Goal: Task Accomplishment & Management: Manage account settings

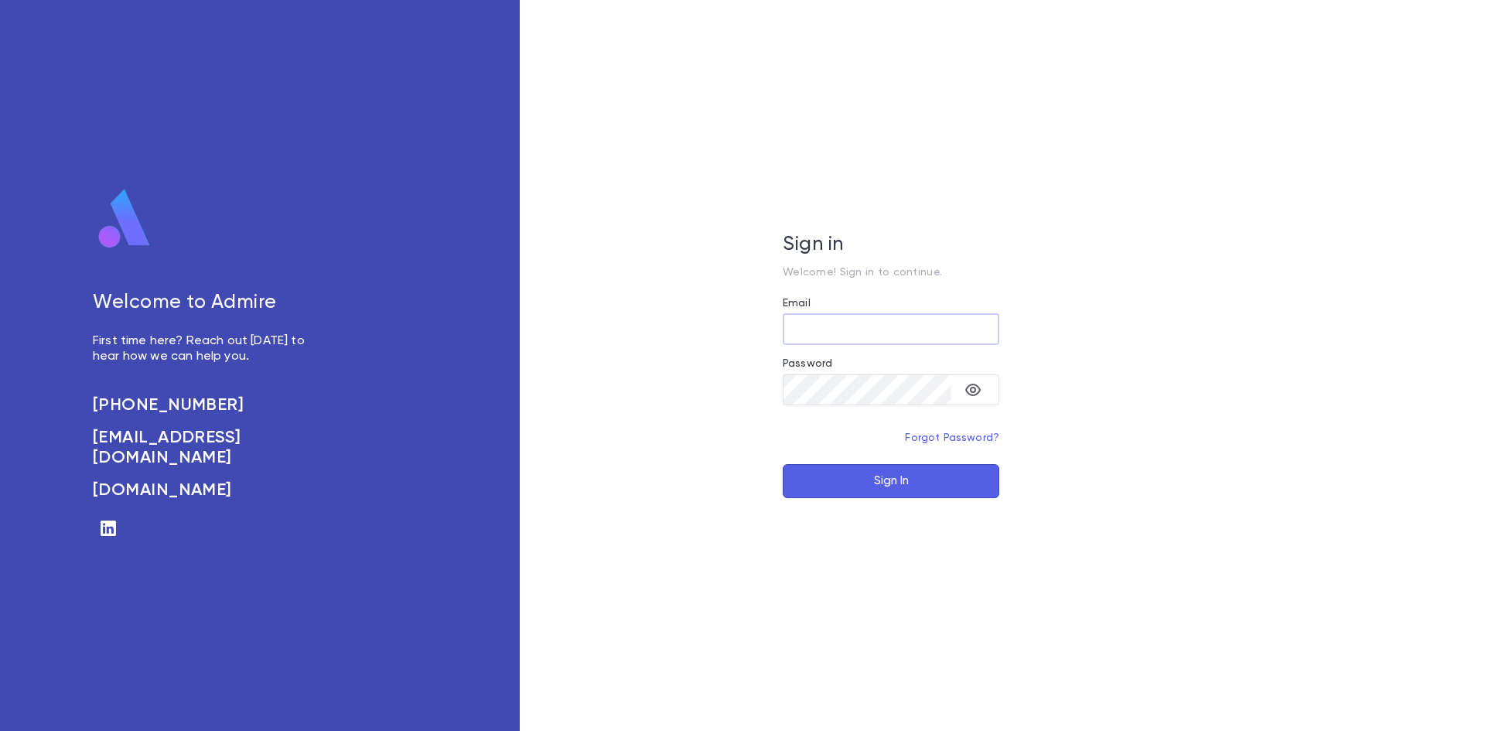
type input "**********"
click at [893, 479] on button "Sign In" at bounding box center [891, 481] width 217 height 34
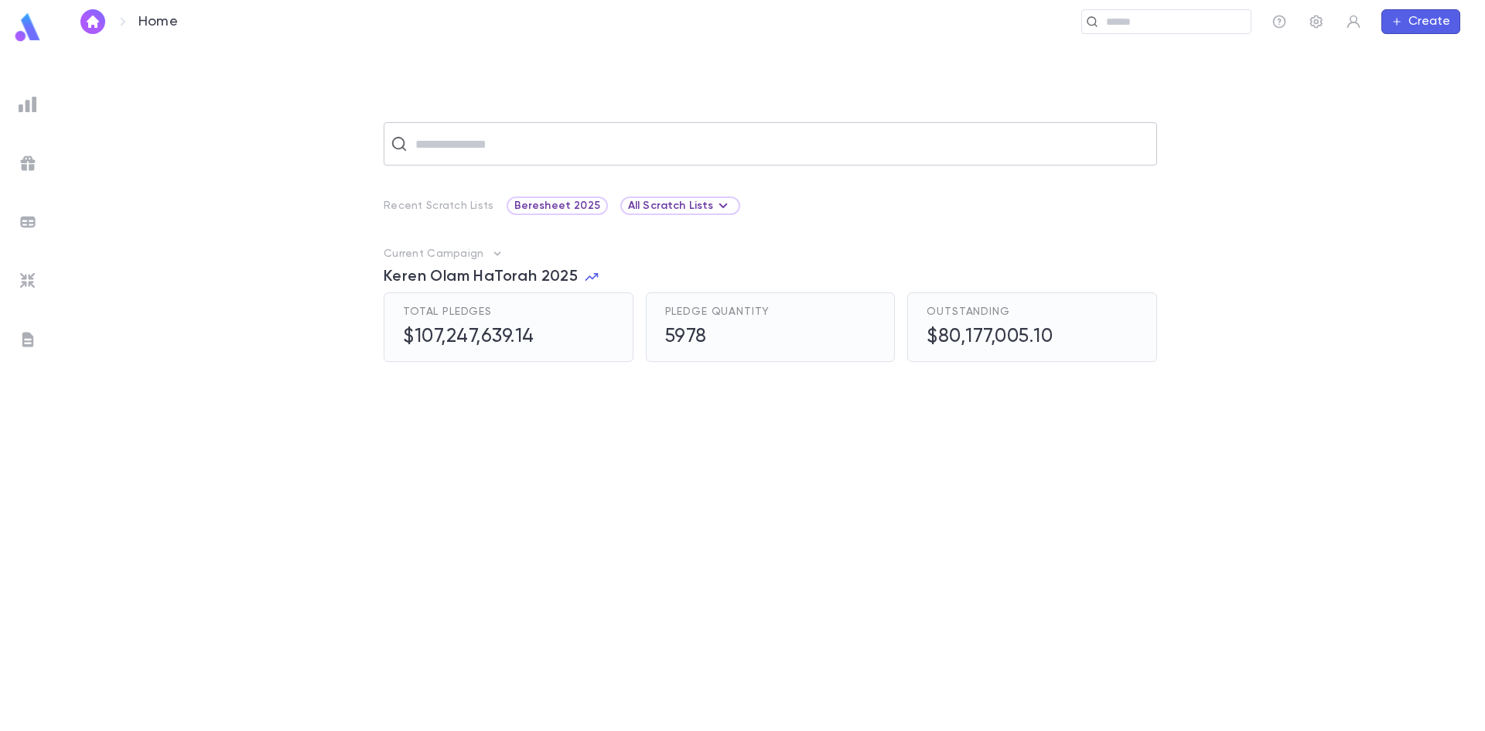
click at [439, 139] on input "text" at bounding box center [780, 143] width 739 height 29
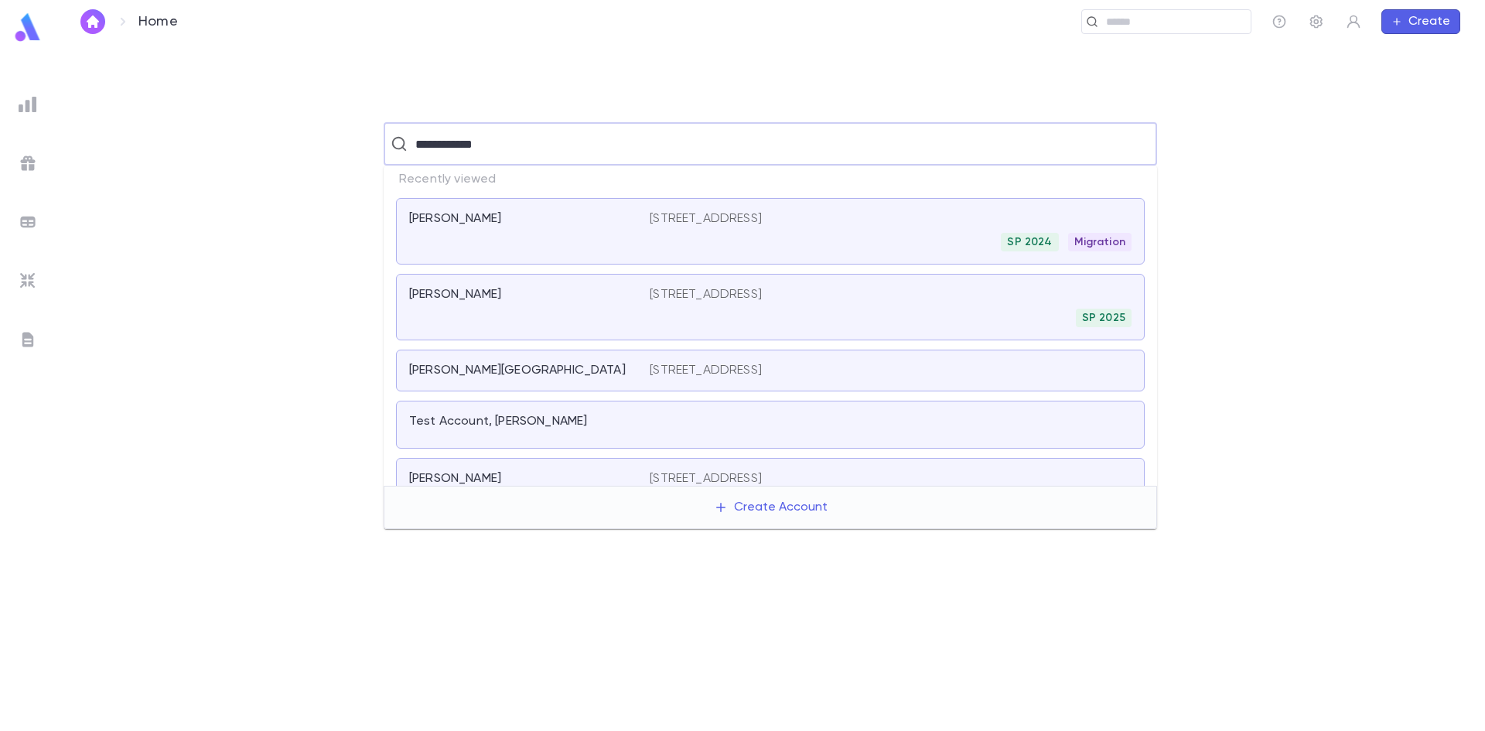
type input "**********"
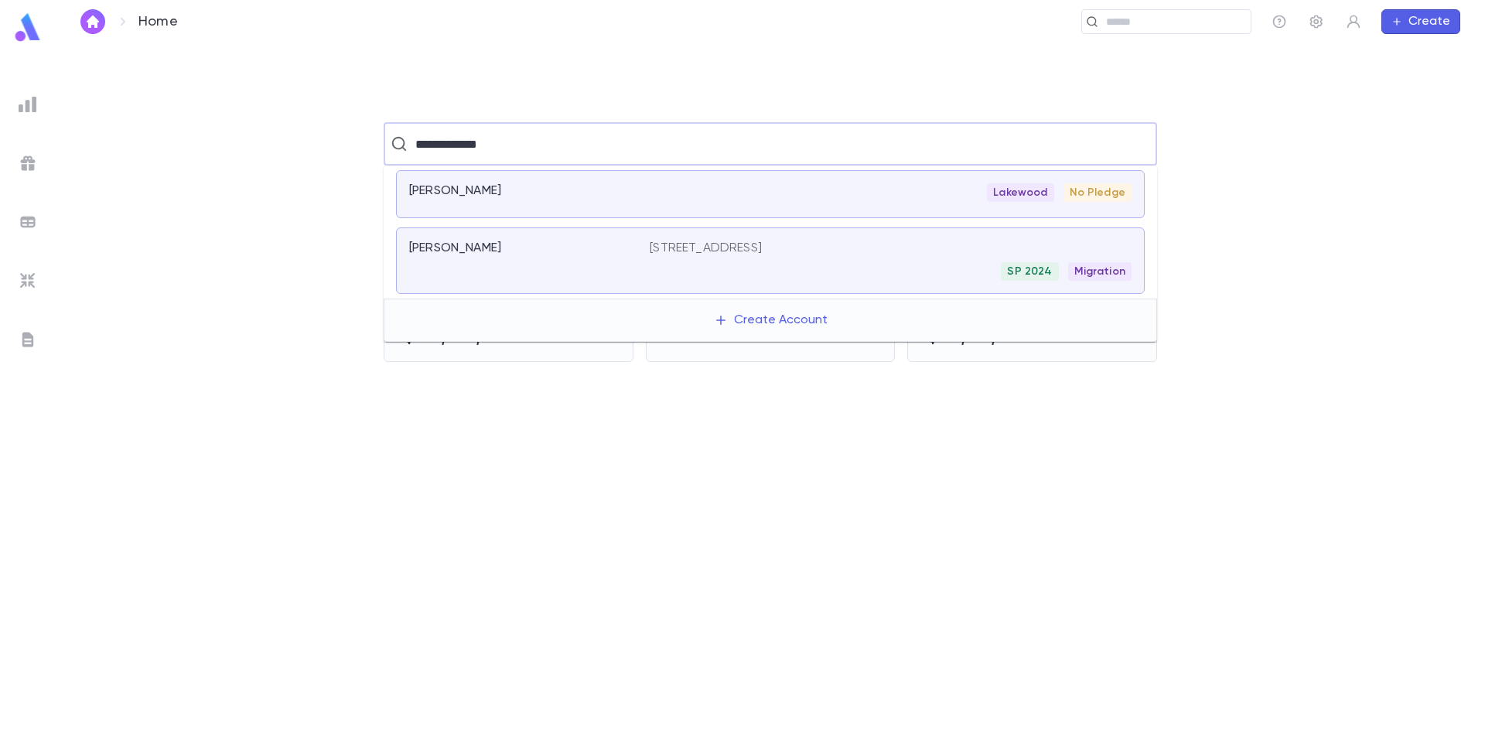
click at [442, 254] on p "Strauss, Moshe" at bounding box center [455, 248] width 92 height 15
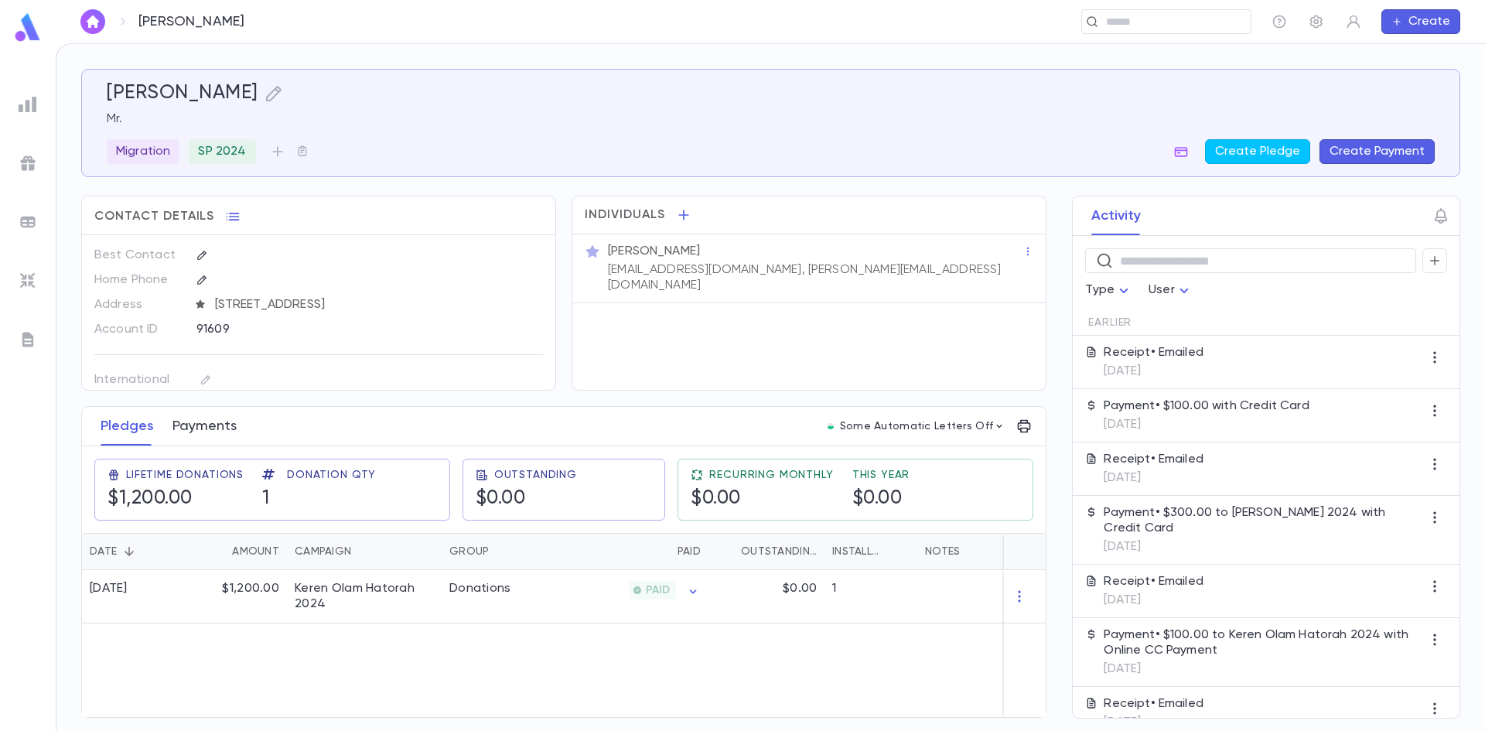
click at [183, 437] on button "Payments" at bounding box center [204, 426] width 64 height 39
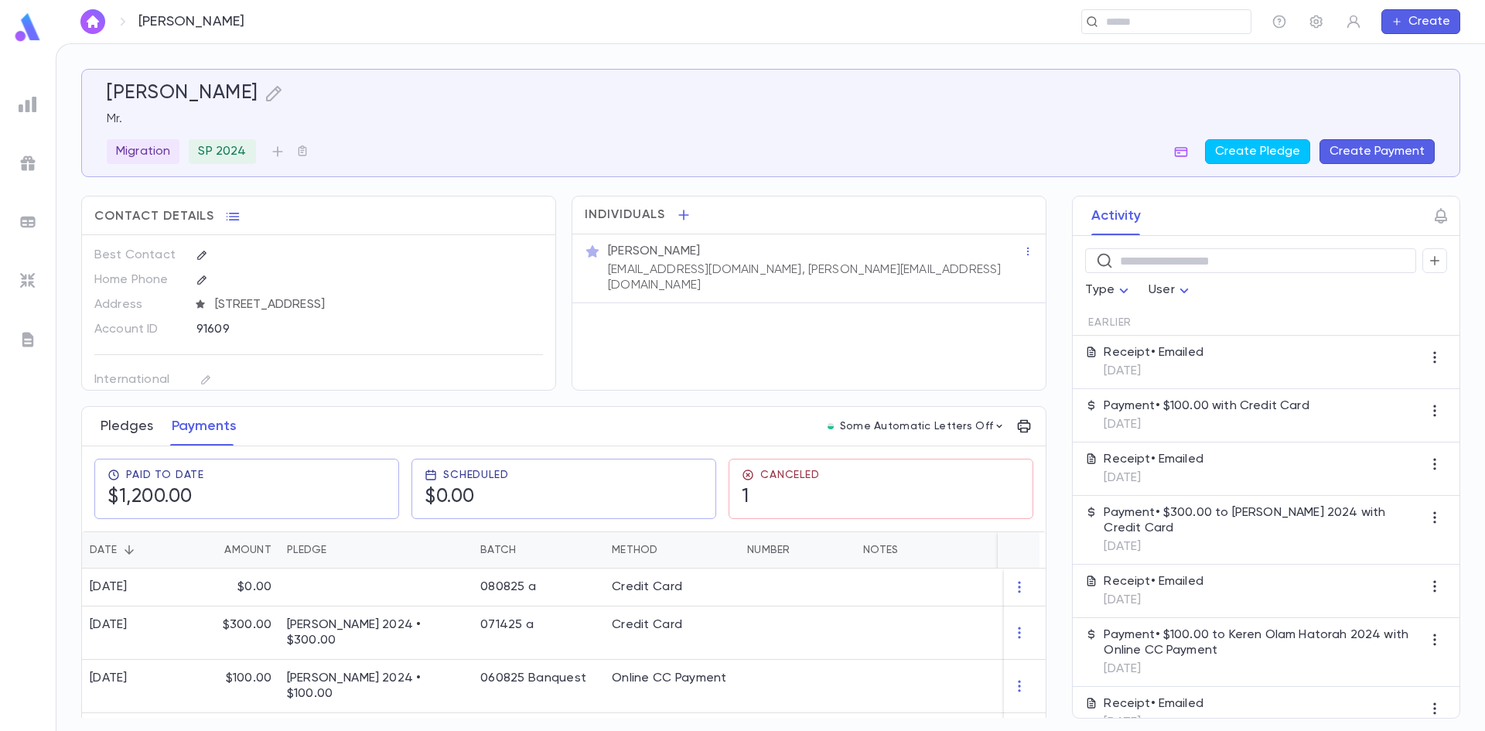
click at [126, 431] on button "Pledges" at bounding box center [127, 426] width 53 height 39
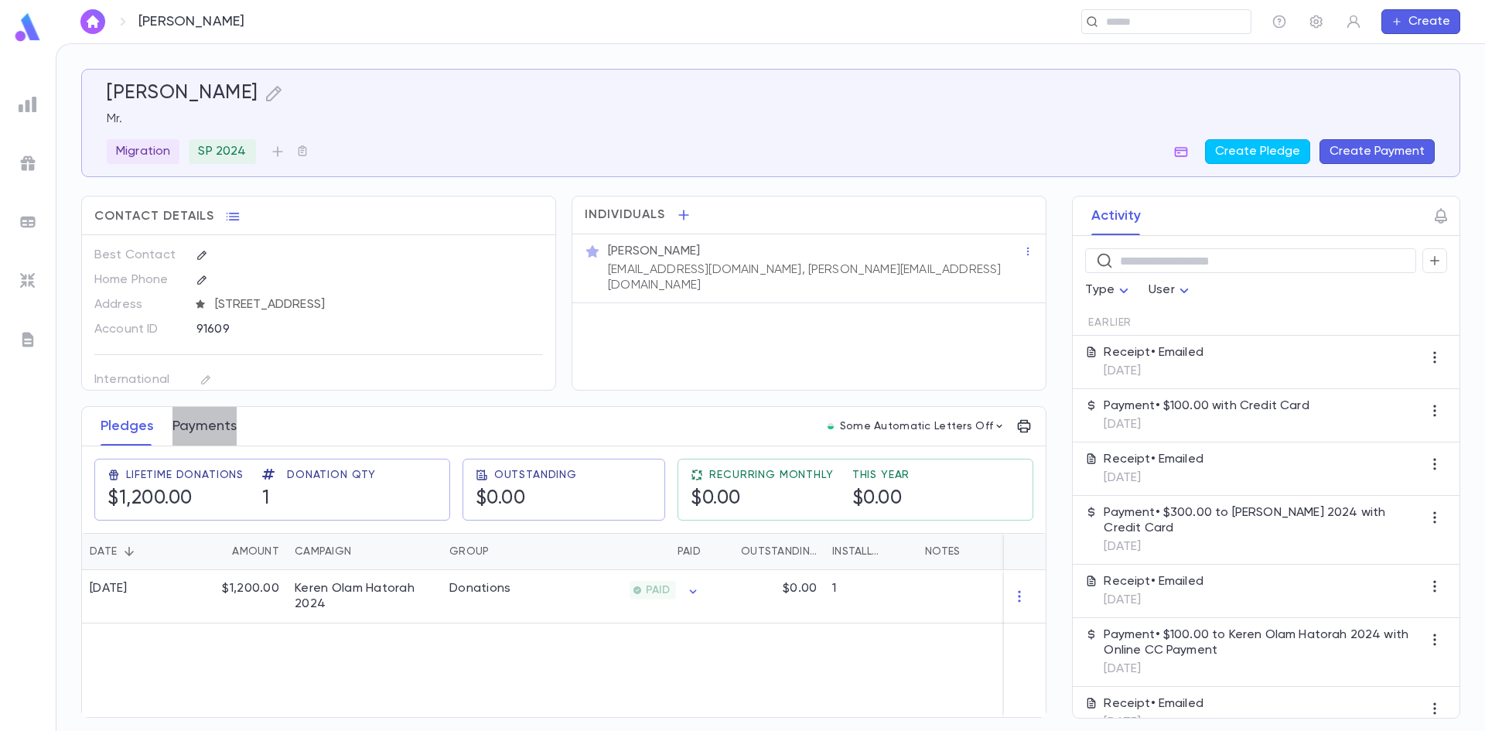
click at [200, 437] on button "Payments" at bounding box center [204, 426] width 64 height 39
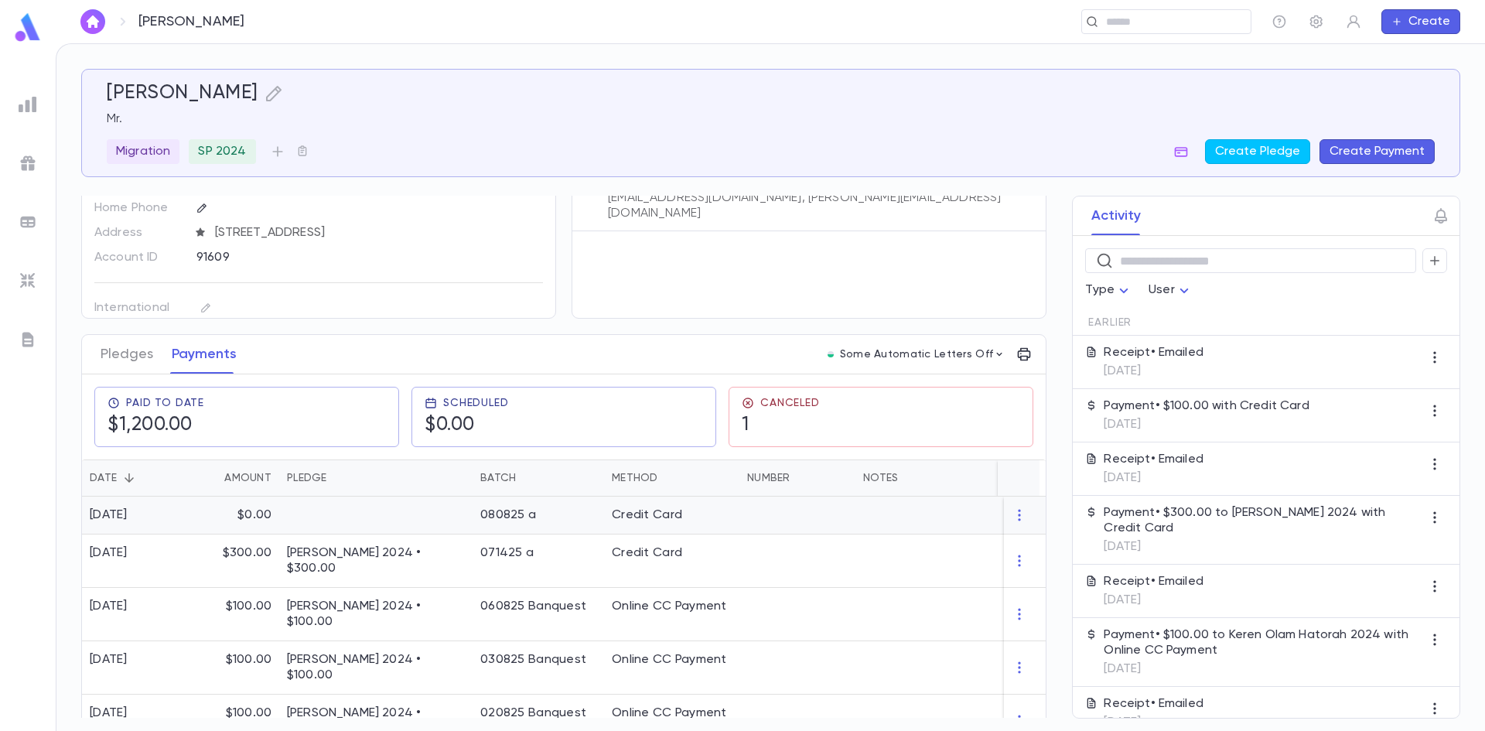
scroll to position [155, 0]
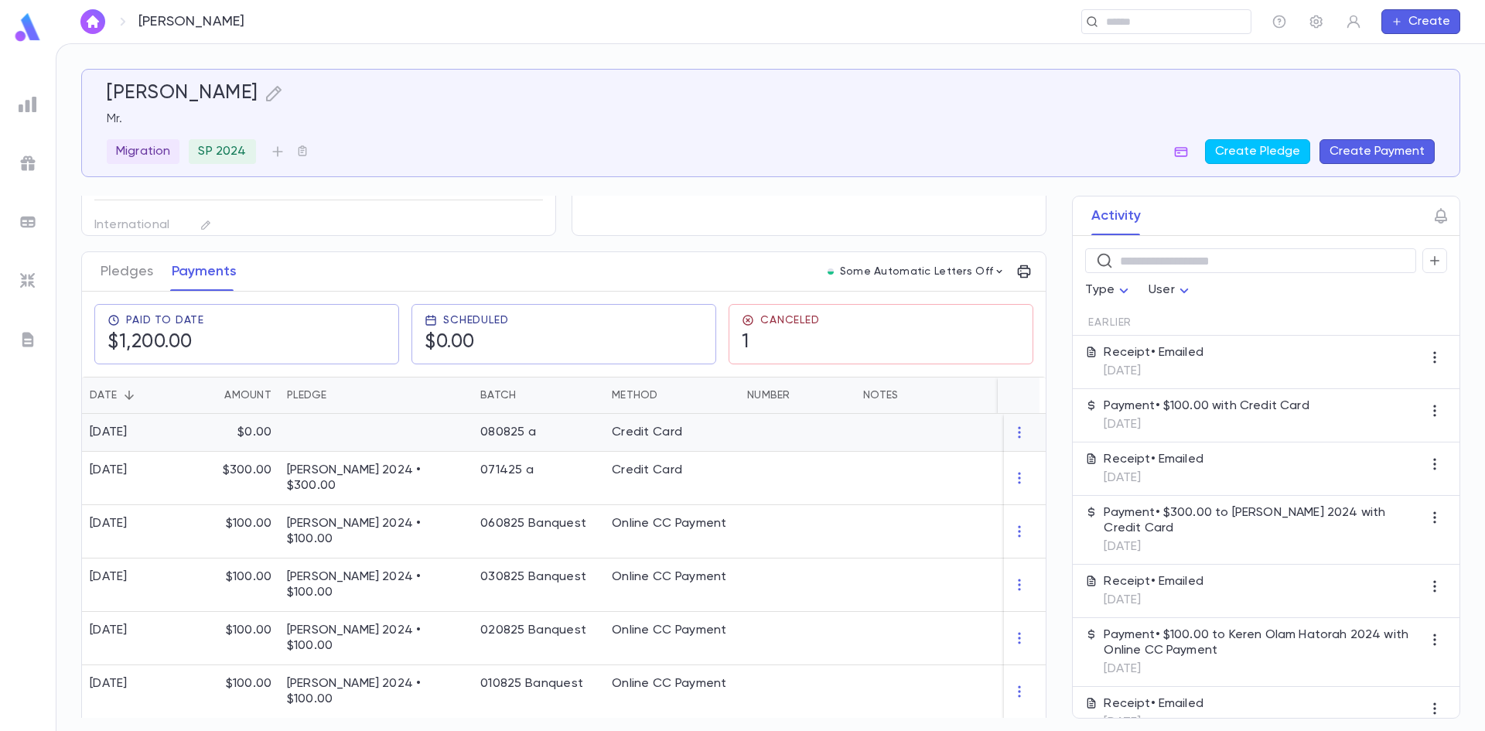
click at [238, 438] on p "$0.00" at bounding box center [254, 432] width 34 height 15
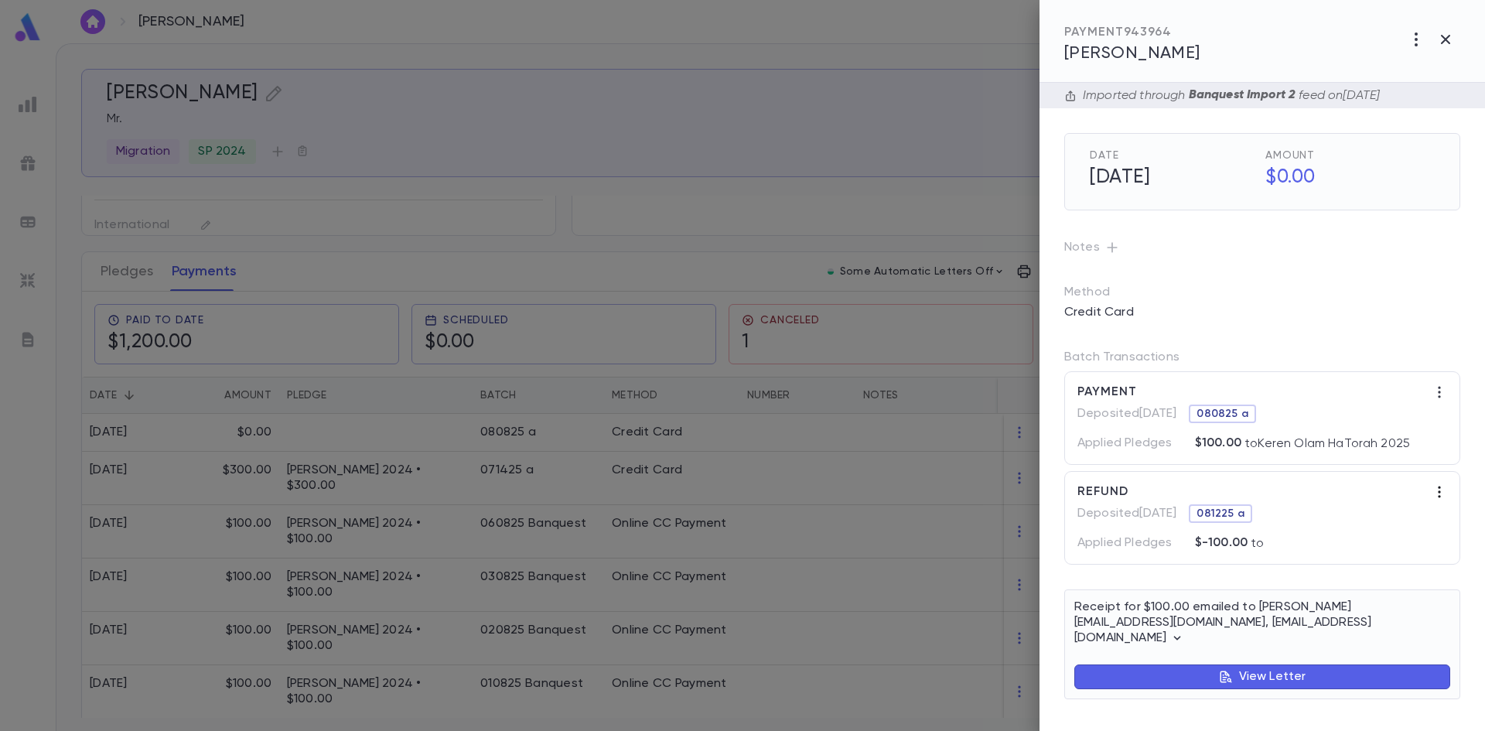
click at [1438, 495] on icon "button" at bounding box center [1438, 491] width 15 height 15
click at [1443, 518] on li "Edit" at bounding box center [1451, 517] width 47 height 25
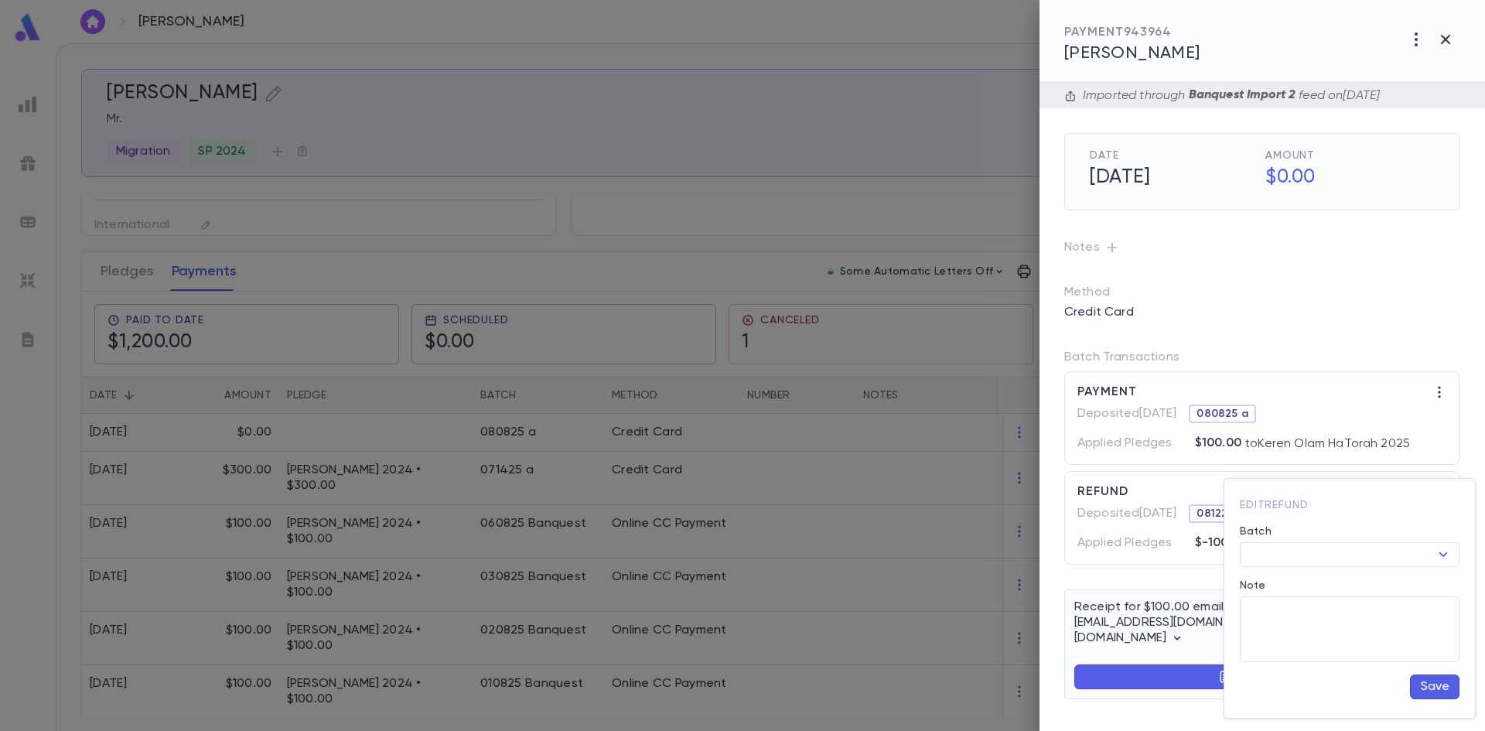
type input "********"
click at [1384, 290] on div at bounding box center [742, 365] width 1485 height 731
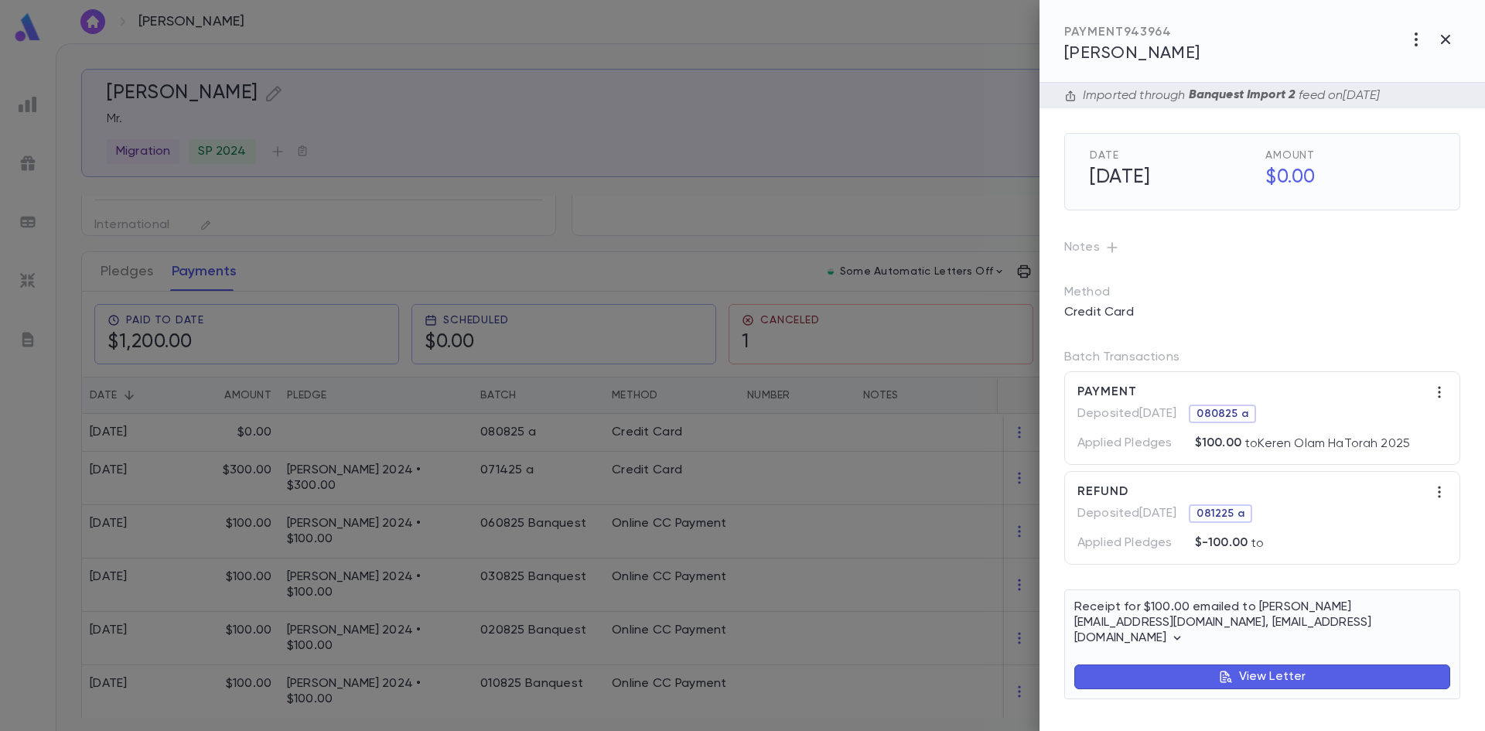
click at [1412, 41] on icon "button" at bounding box center [1416, 39] width 19 height 19
click at [1323, 35] on div at bounding box center [742, 365] width 1485 height 731
click at [1441, 493] on icon "button" at bounding box center [1438, 491] width 15 height 15
click at [1447, 514] on li "Edit" at bounding box center [1451, 517] width 47 height 25
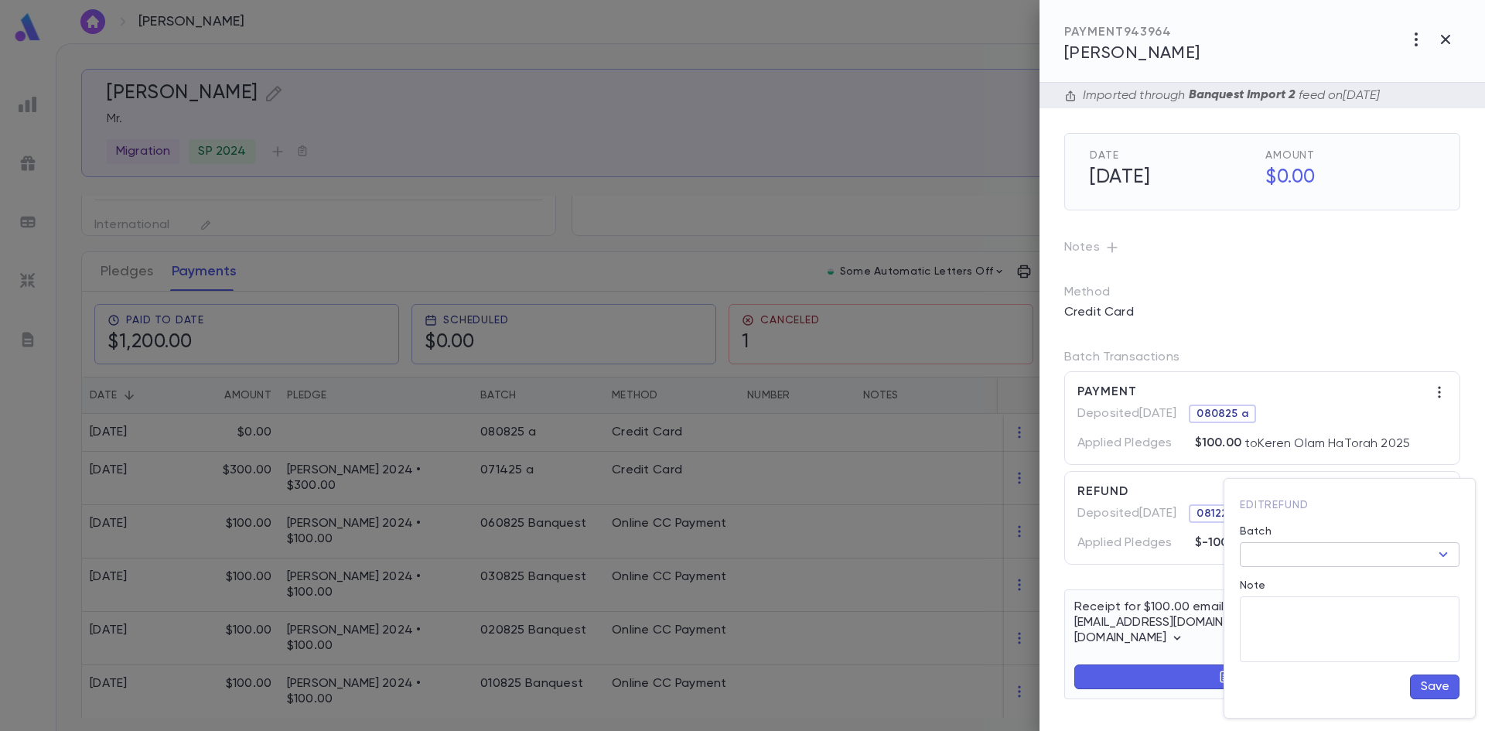
type input "********"
click at [1353, 341] on div at bounding box center [742, 365] width 1485 height 731
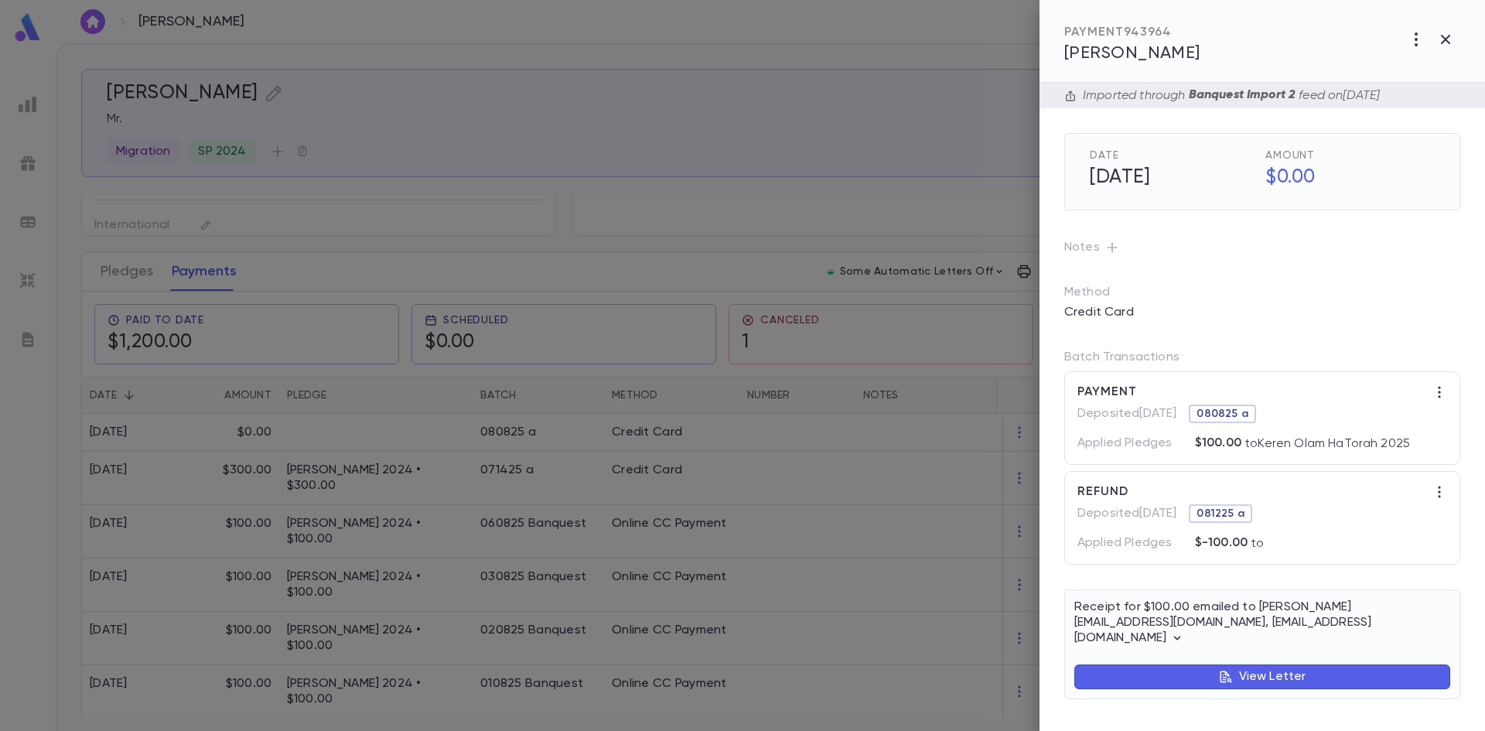
click at [816, 510] on div at bounding box center [742, 365] width 1485 height 731
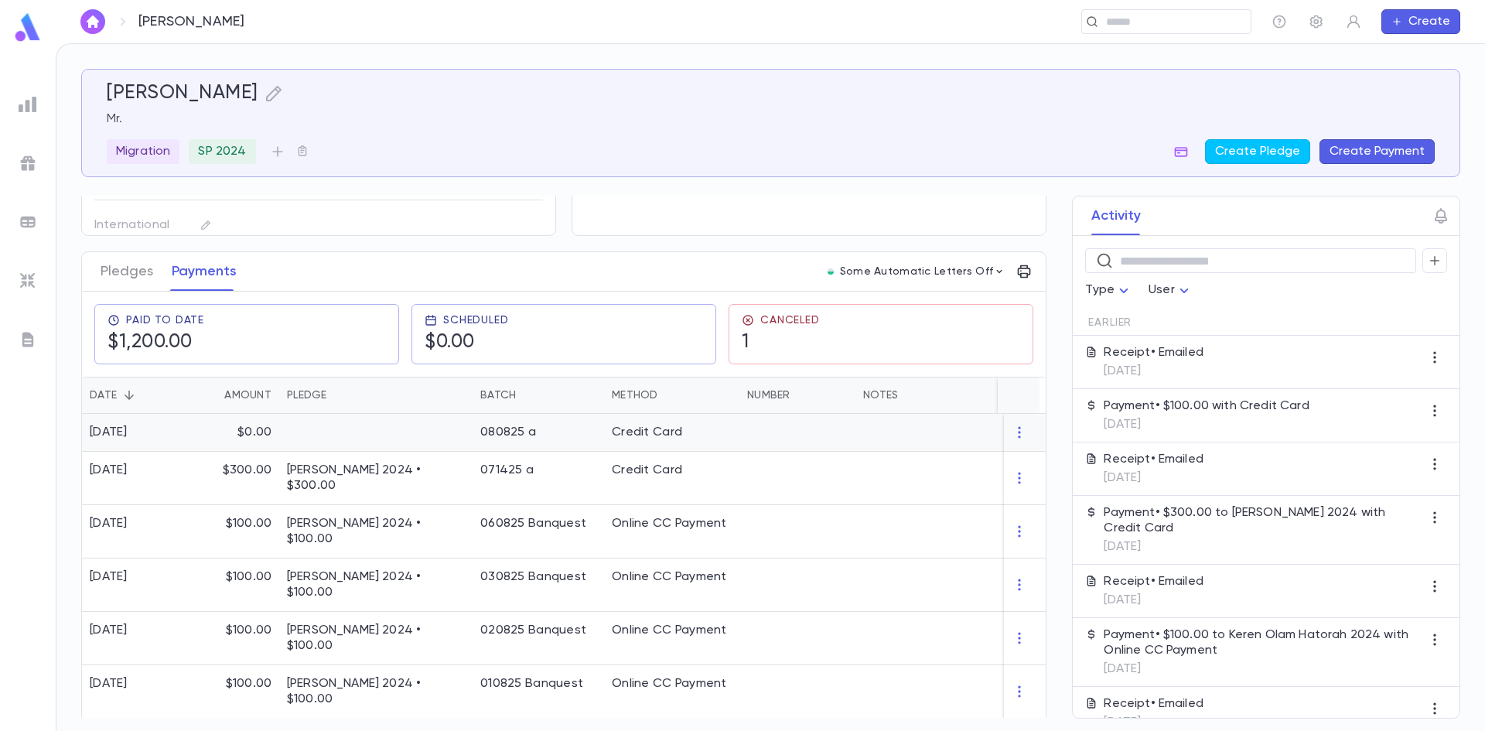
click at [307, 431] on p at bounding box center [376, 432] width 178 height 15
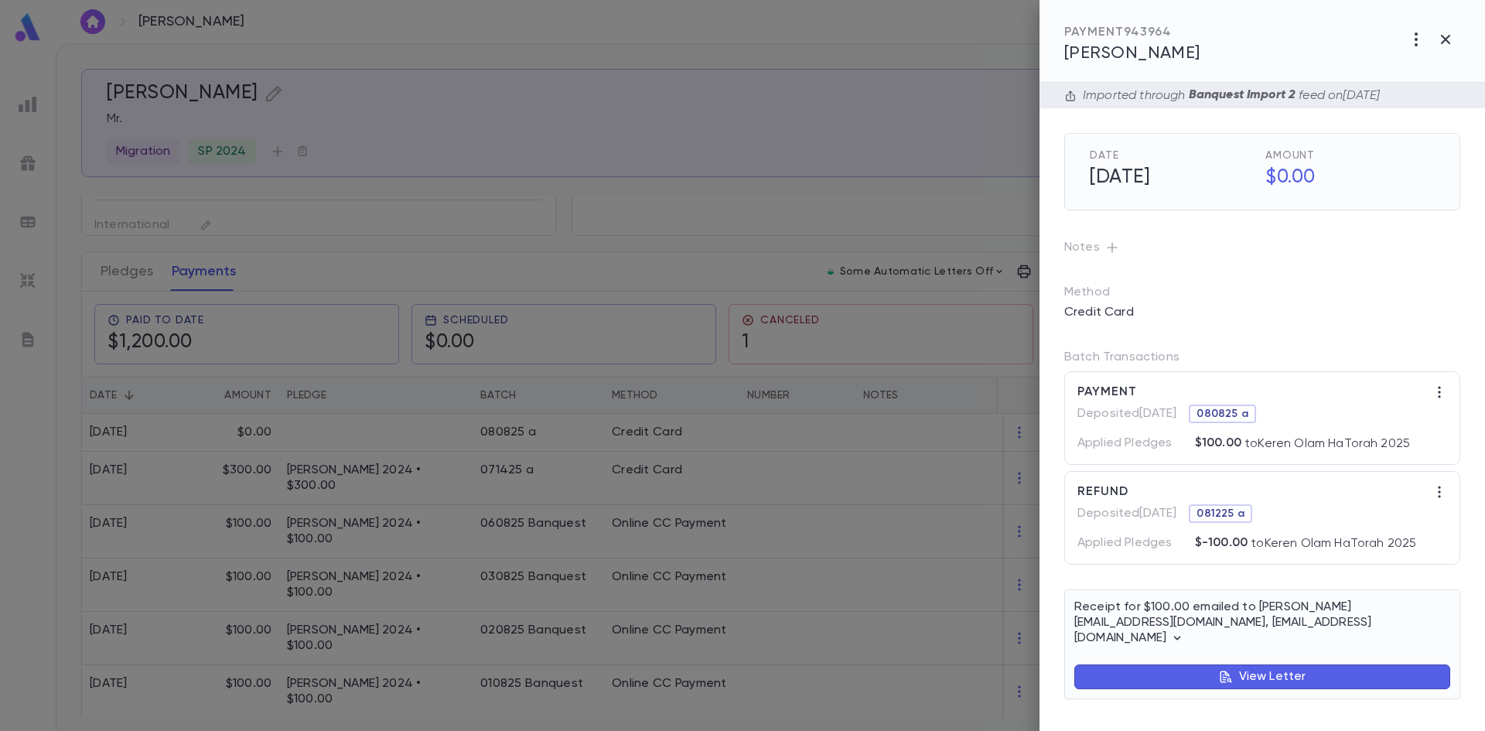
click at [388, 46] on div at bounding box center [742, 365] width 1485 height 731
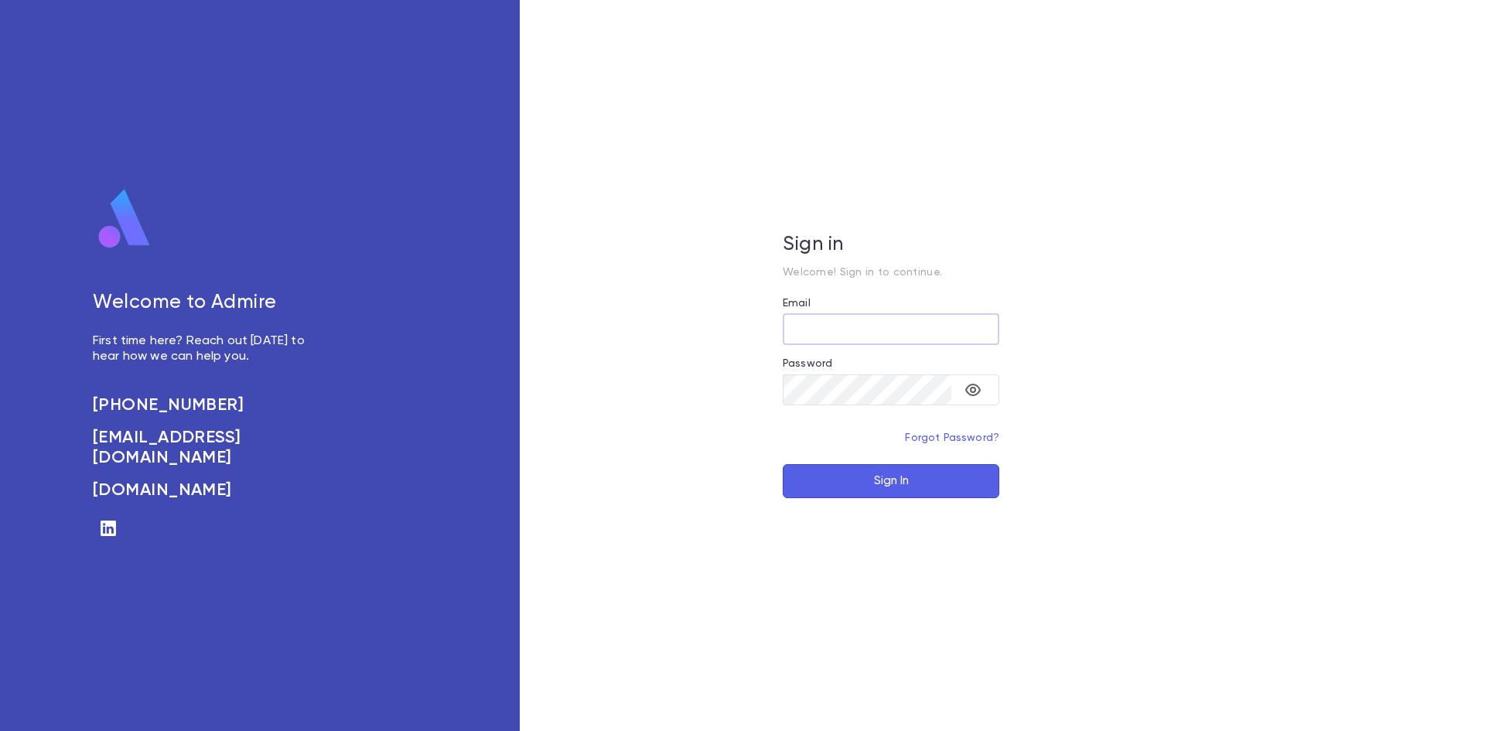
click at [999, 329] on div at bounding box center [999, 329] width 0 height 0
type input "**********"
click at [878, 470] on button "Sign In" at bounding box center [891, 481] width 217 height 34
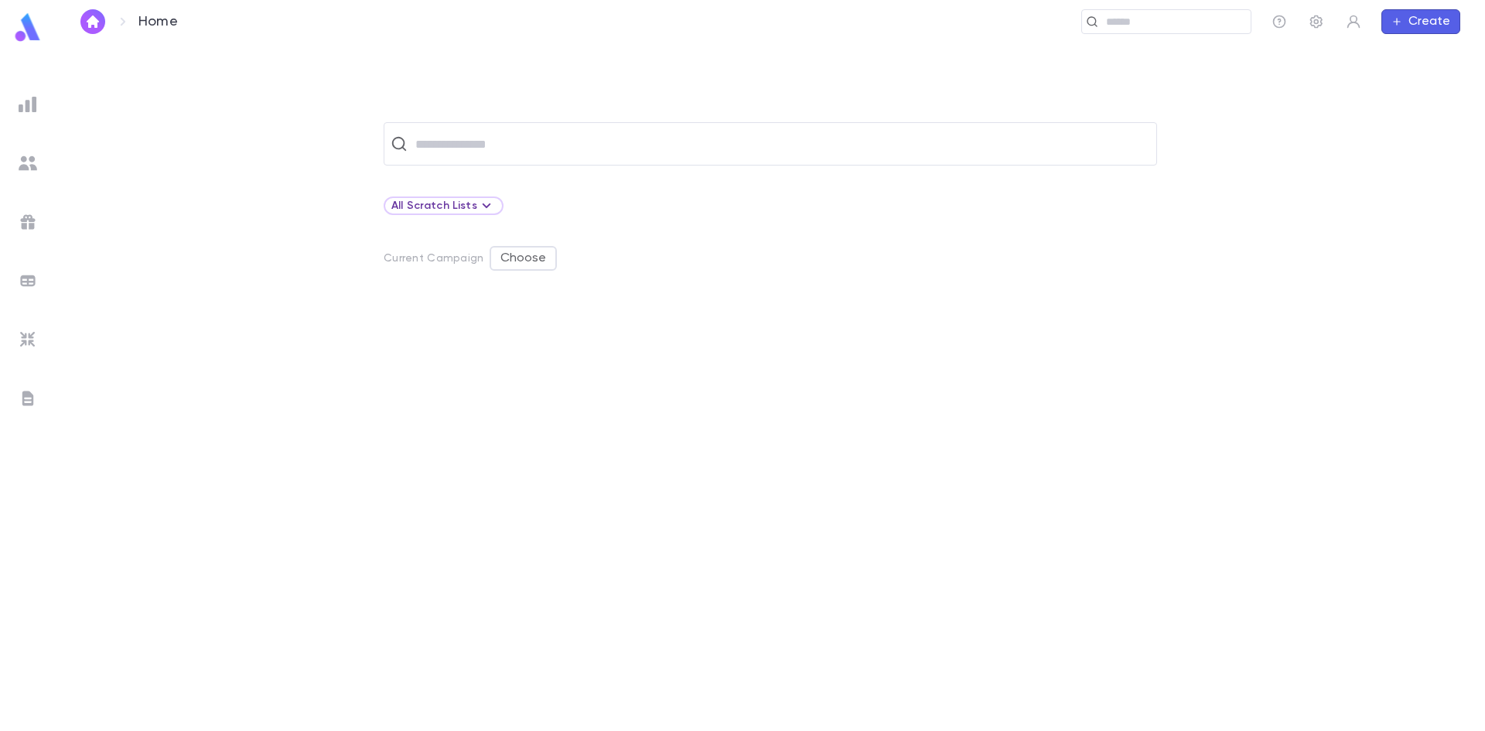
drag, startPoint x: 35, startPoint y: 222, endPoint x: 56, endPoint y: 220, distance: 20.9
click at [35, 222] on img at bounding box center [28, 222] width 19 height 19
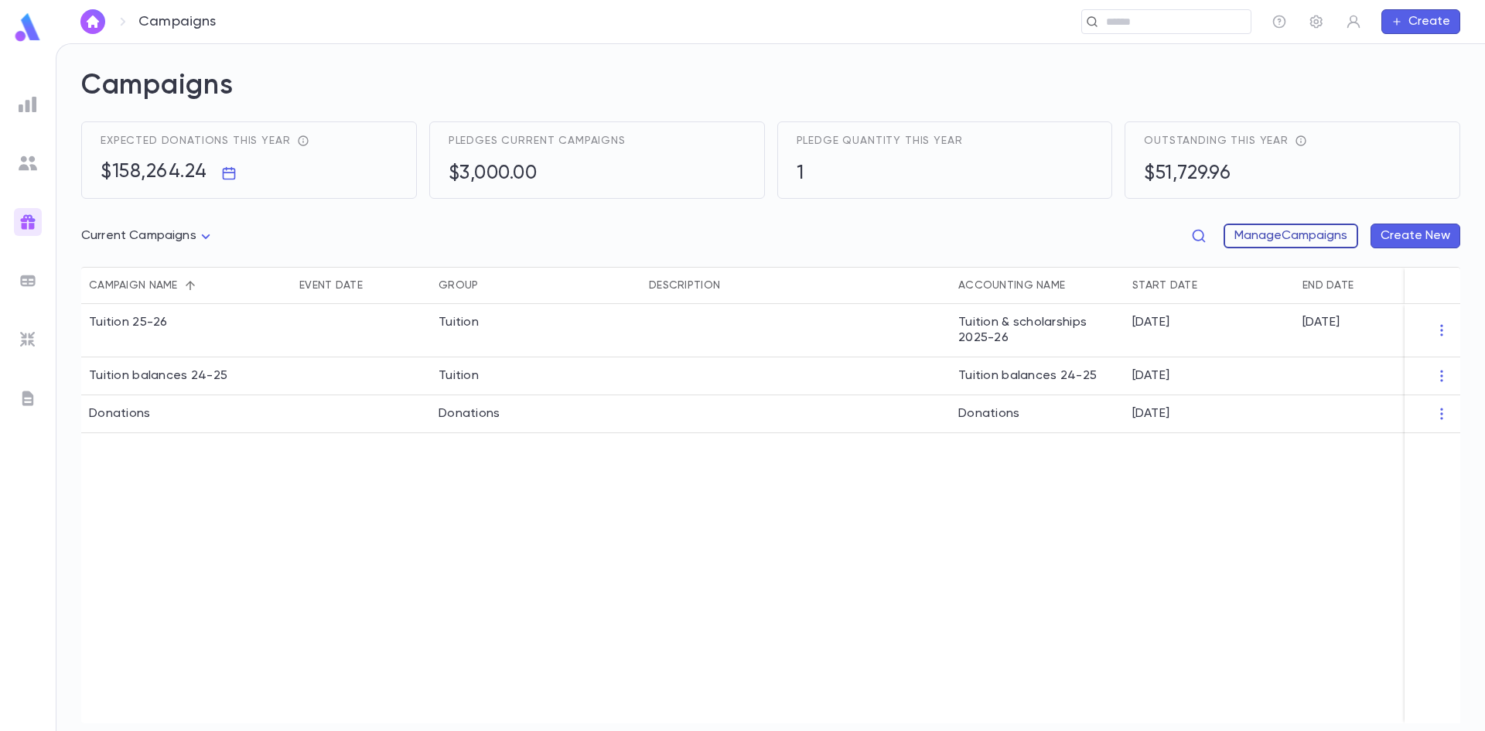
click at [1293, 244] on button "Manage Campaigns" at bounding box center [1290, 235] width 135 height 25
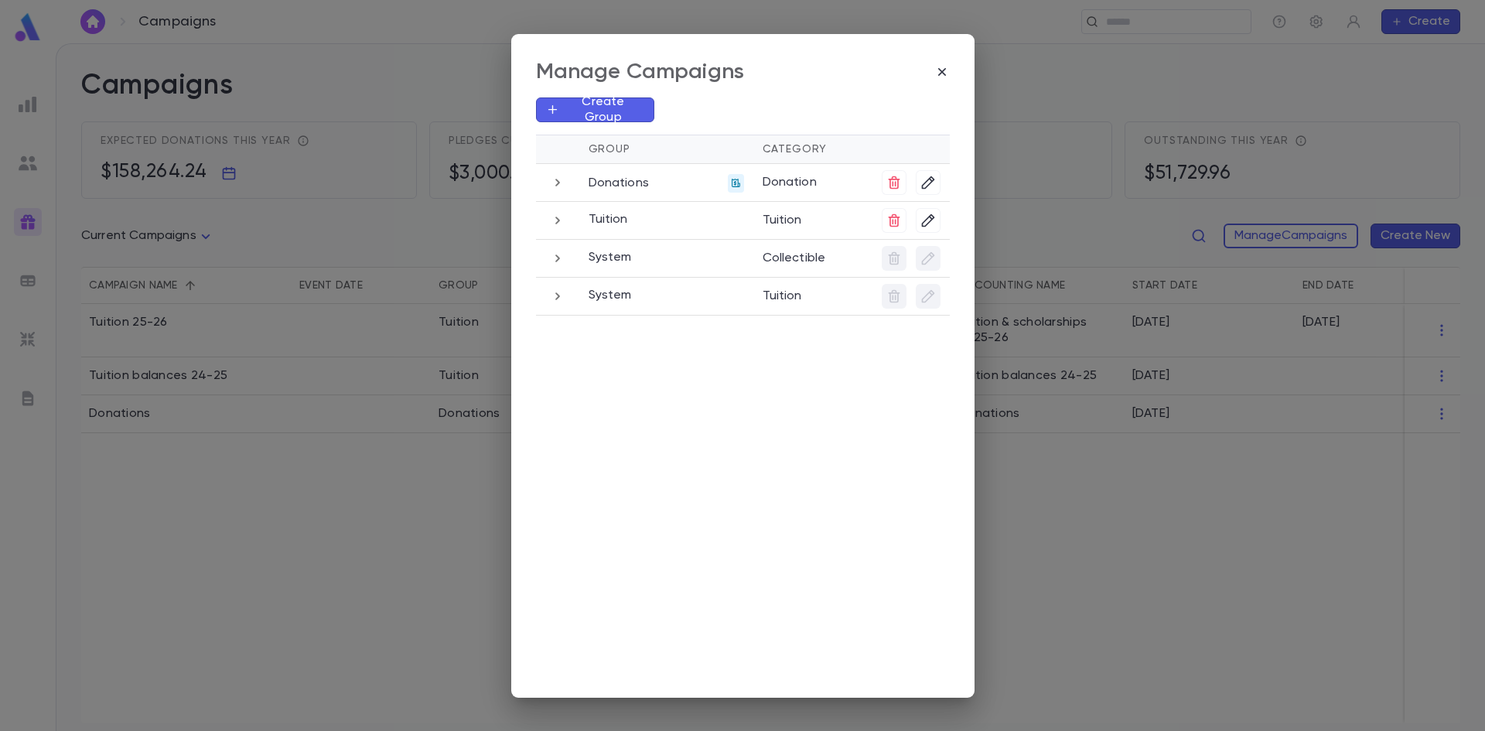
click at [548, 256] on button "button" at bounding box center [557, 258] width 25 height 25
click at [565, 319] on icon "button" at bounding box center [557, 318] width 17 height 19
click at [550, 264] on icon "button" at bounding box center [557, 258] width 17 height 19
click at [913, 324] on icon "button" at bounding box center [914, 325] width 2 height 12
click at [928, 350] on li "Edit" at bounding box center [933, 350] width 47 height 25
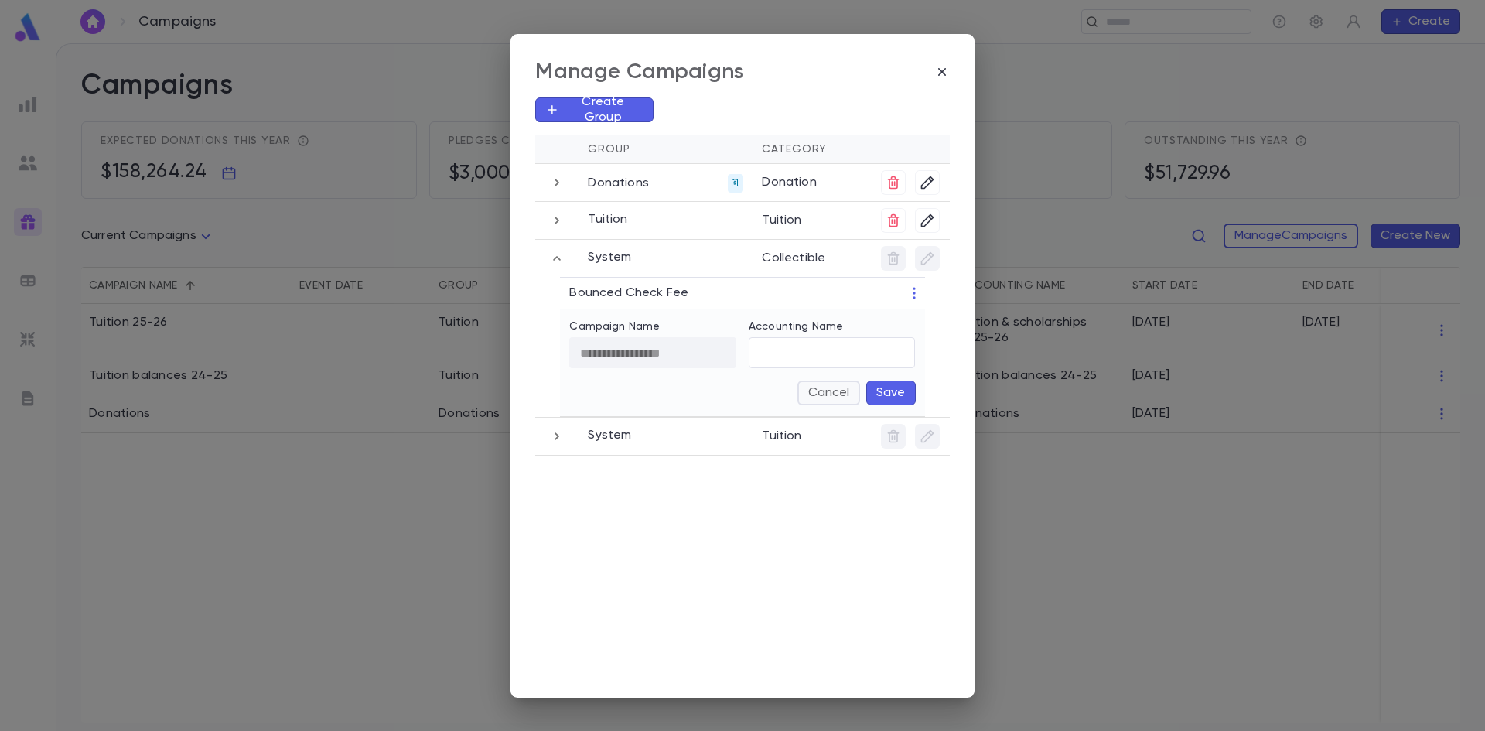
click at [831, 386] on button "Cancel" at bounding box center [828, 392] width 63 height 25
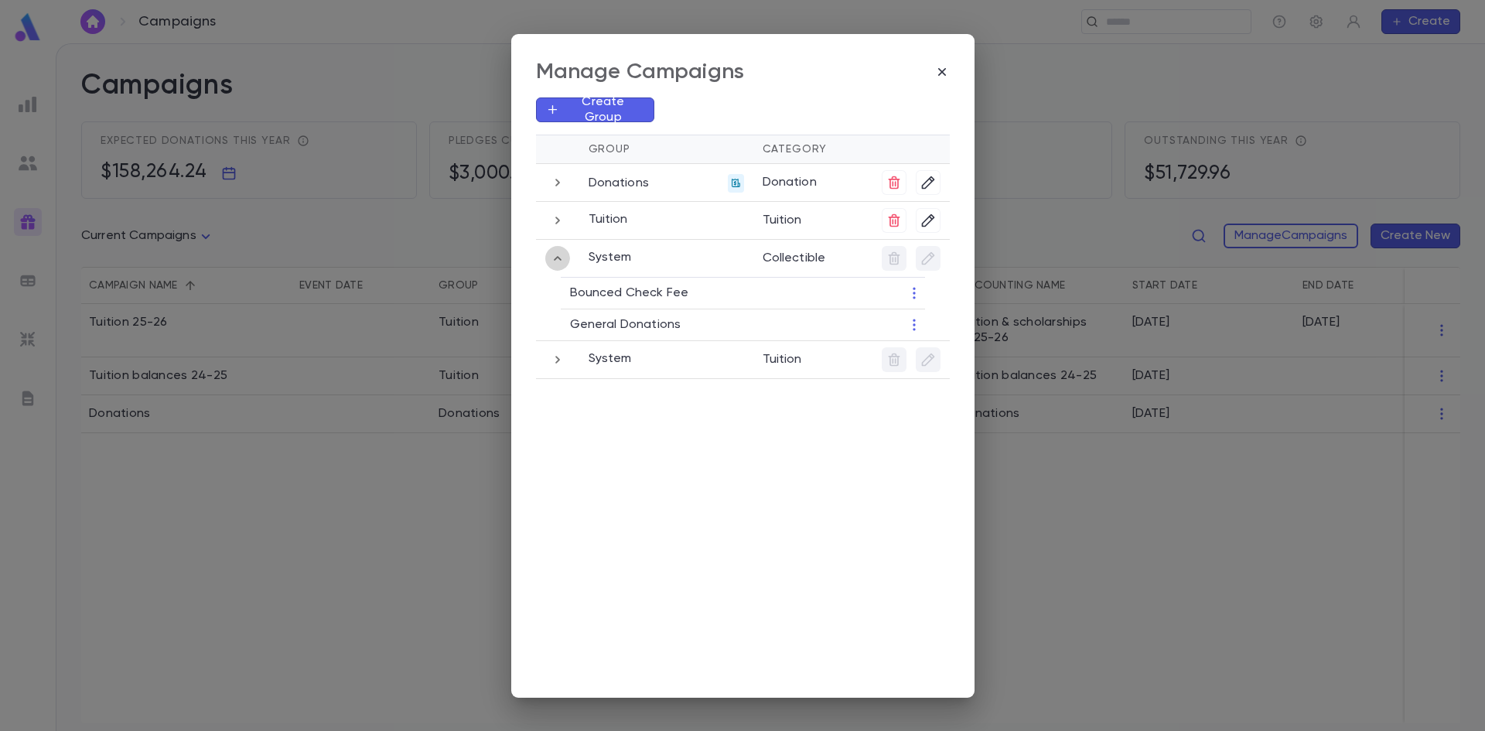
click at [552, 260] on icon "button" at bounding box center [557, 258] width 17 height 19
click at [1262, 573] on div "Manage Campaigns Create Group Group Category Donations Donation Tuition Tuition…" at bounding box center [742, 365] width 1485 height 731
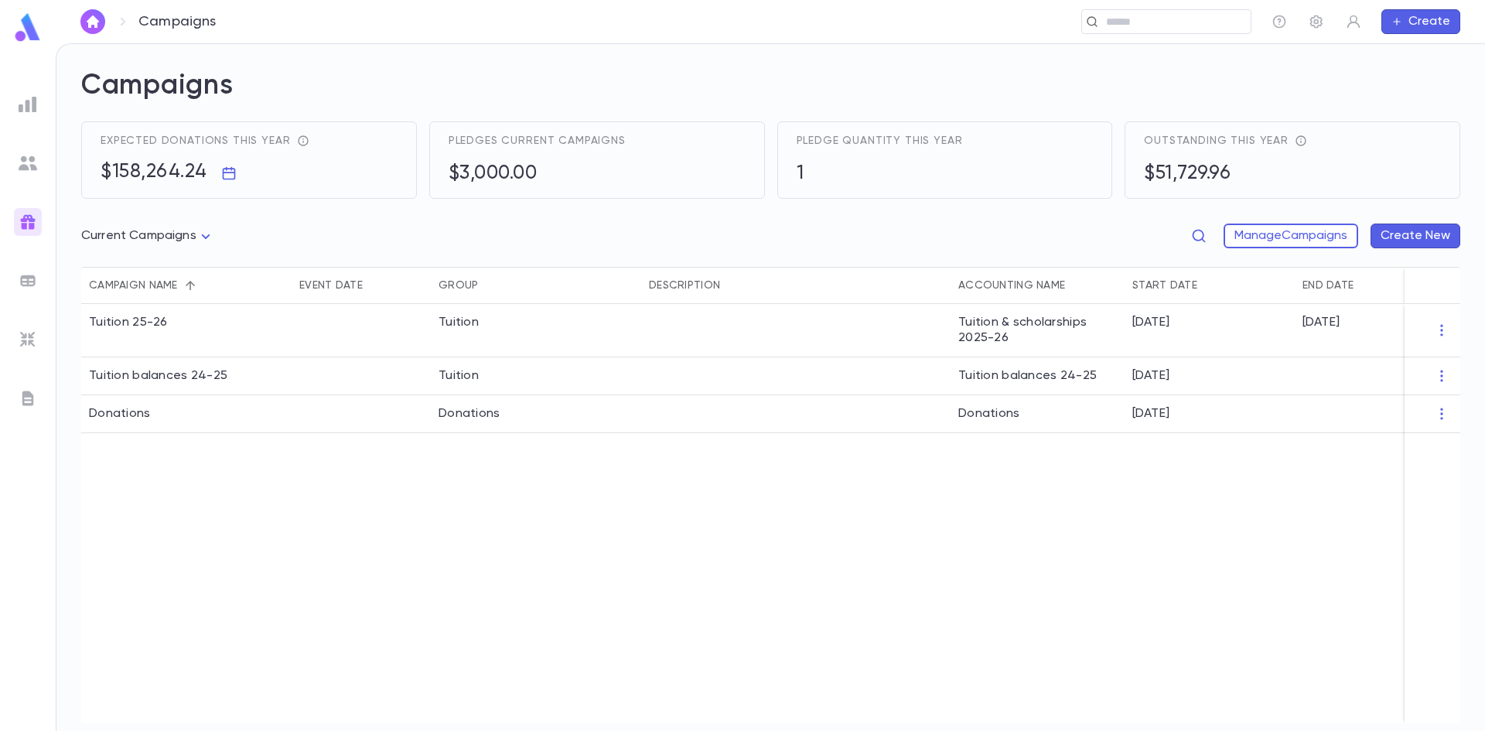
click at [199, 233] on body "Campaigns ​ Create Campaigns Expected donations this year $158,264.24 Pledges c…" at bounding box center [742, 387] width 1485 height 688
click at [149, 270] on span "All Campaigns" at bounding box center [151, 268] width 115 height 15
type input "*****"
click at [1302, 239] on button "Manage Campaigns" at bounding box center [1290, 235] width 135 height 25
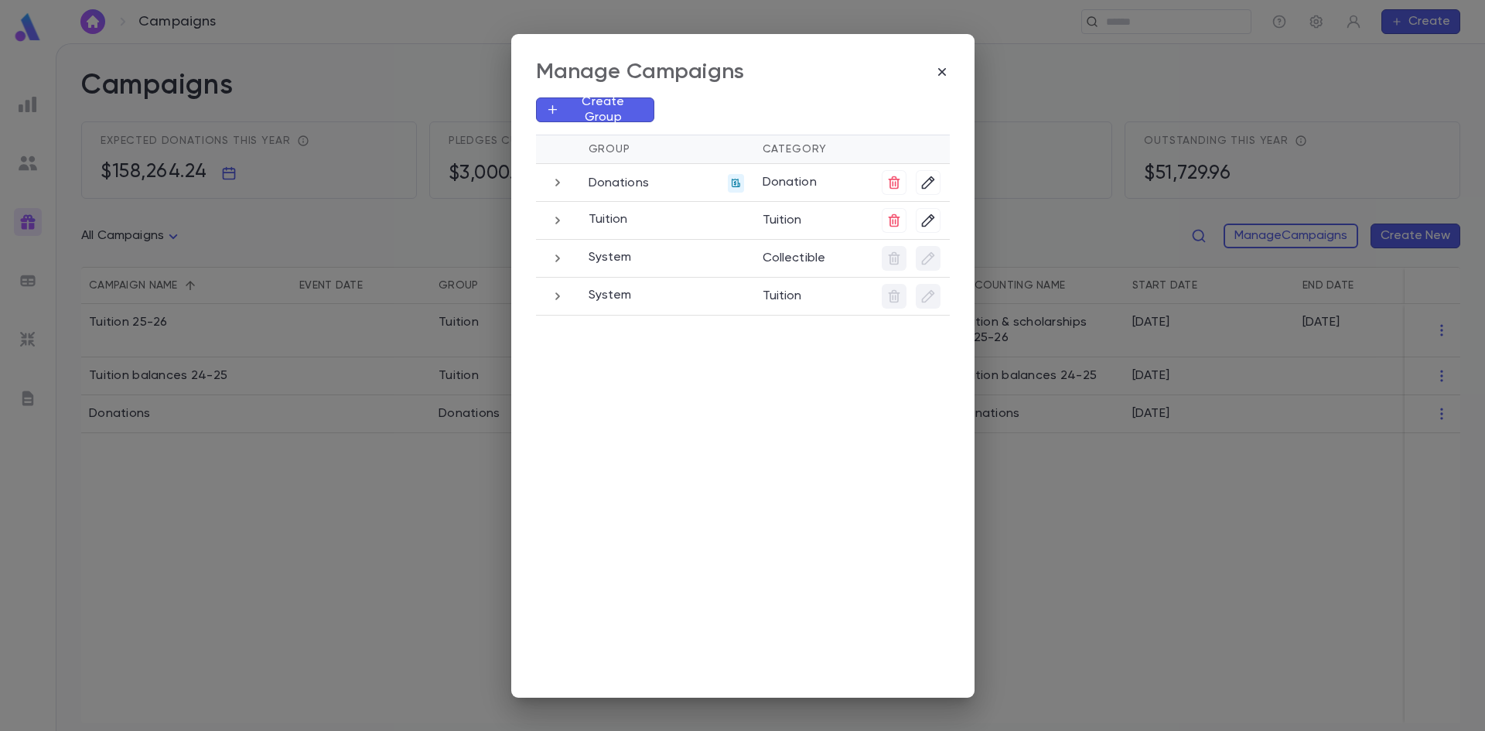
click at [543, 184] on td at bounding box center [557, 182] width 43 height 38
click at [560, 183] on icon "button" at bounding box center [557, 182] width 17 height 19
click at [913, 239] on icon "button" at bounding box center [913, 246] width 15 height 15
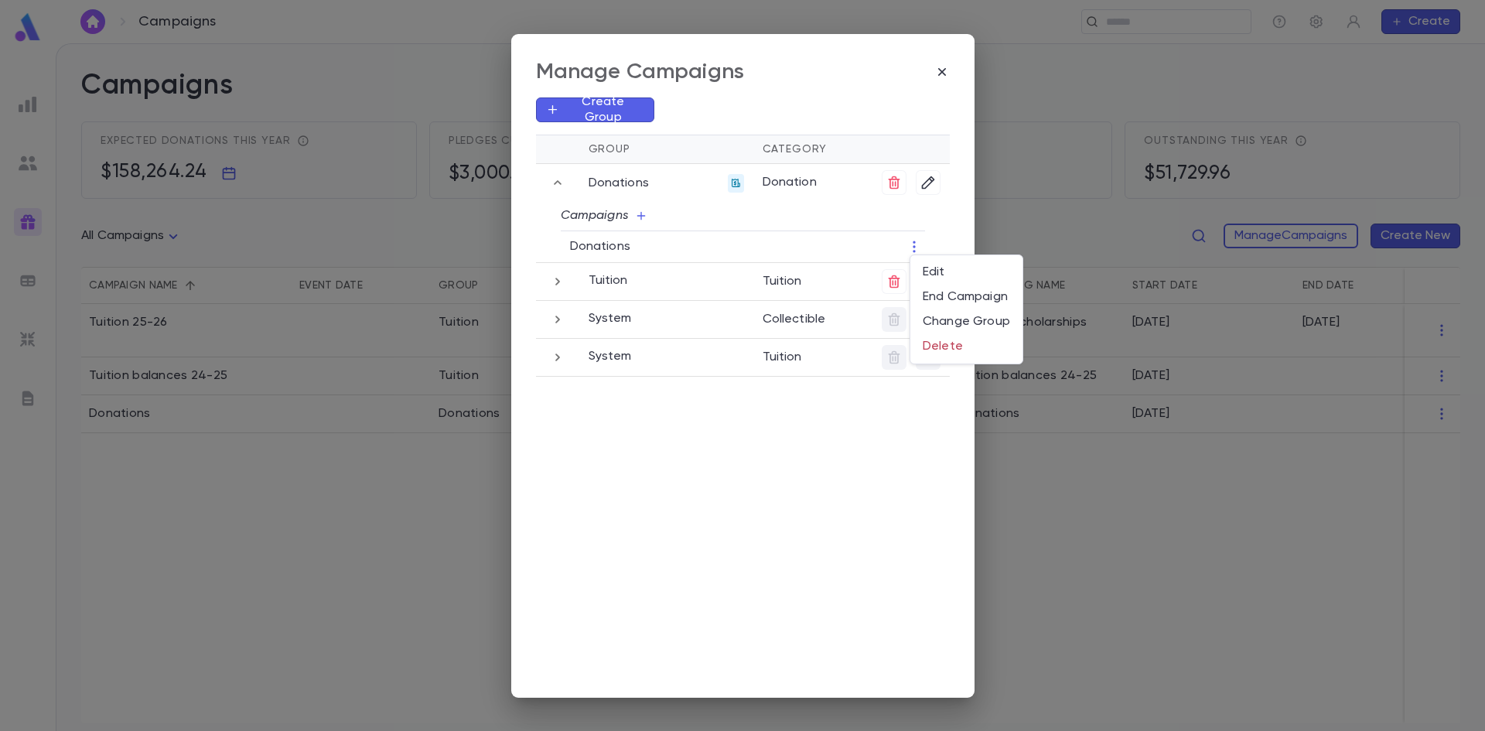
click at [957, 237] on div at bounding box center [742, 365] width 1485 height 731
click at [540, 326] on td at bounding box center [557, 320] width 43 height 38
click at [556, 323] on icon "button" at bounding box center [557, 319] width 17 height 19
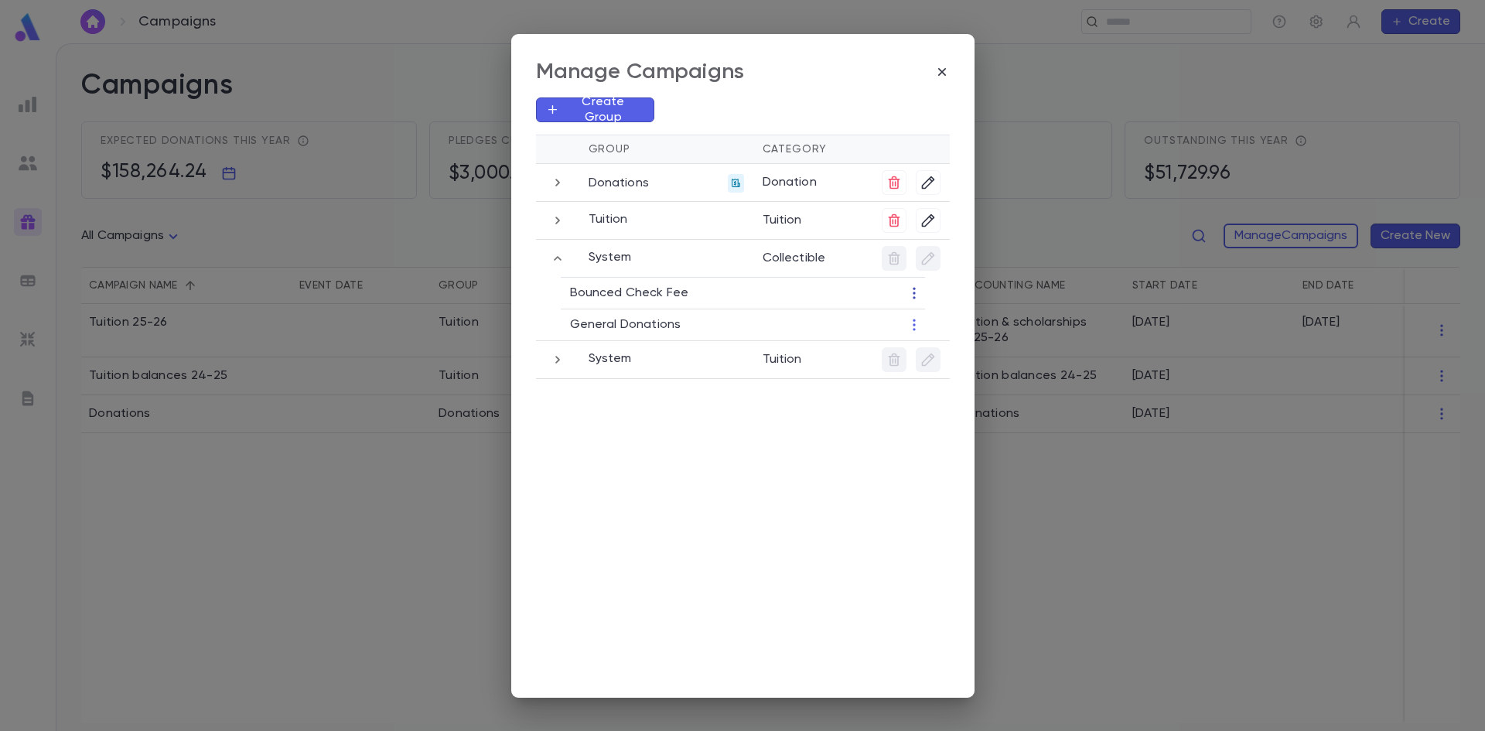
click at [913, 288] on icon "button" at bounding box center [914, 293] width 2 height 12
drag, startPoint x: 790, startPoint y: 454, endPoint x: 633, endPoint y: 350, distance: 187.5
click at [787, 455] on div at bounding box center [742, 365] width 1485 height 731
click at [912, 326] on icon "button" at bounding box center [913, 324] width 15 height 15
click at [798, 559] on div at bounding box center [742, 365] width 1485 height 731
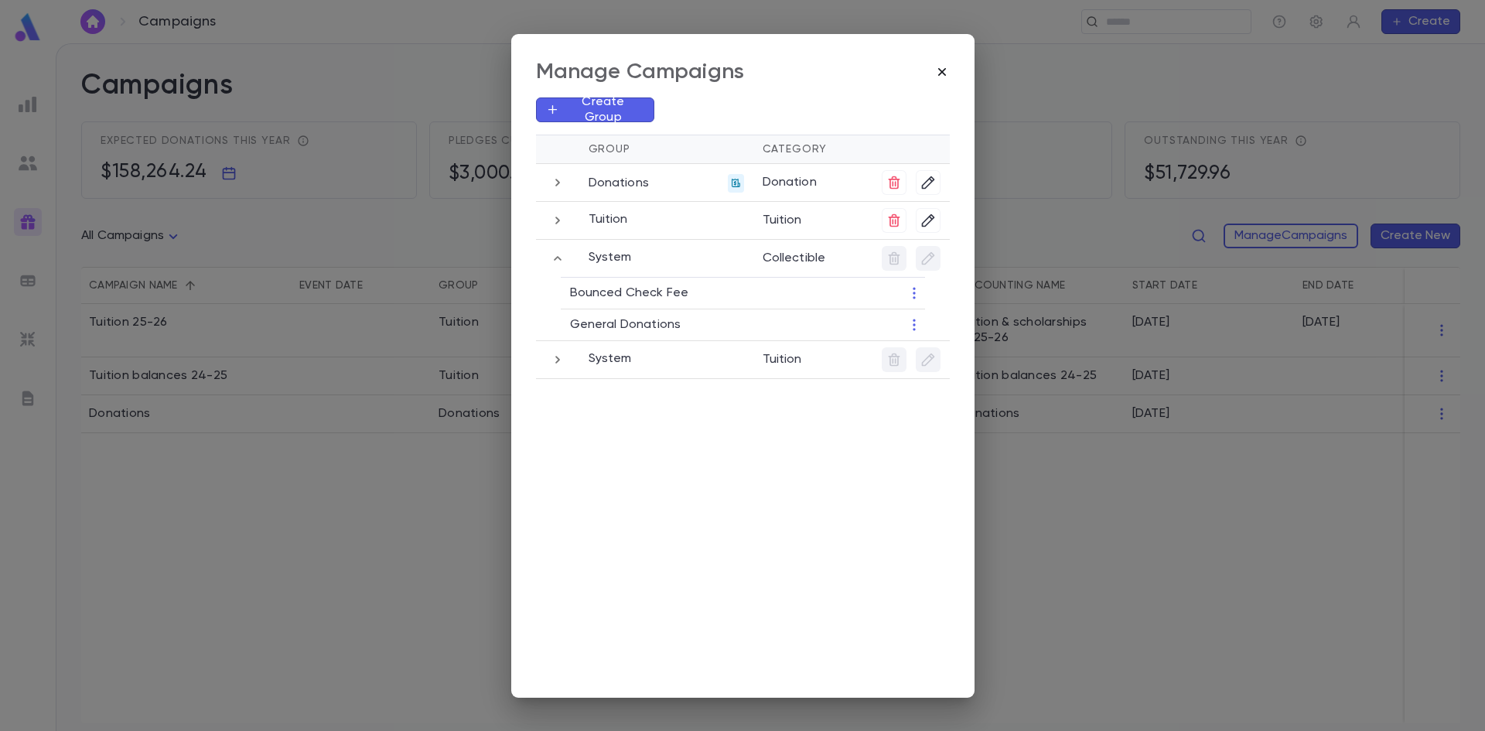
click at [943, 69] on icon "button" at bounding box center [941, 71] width 8 height 8
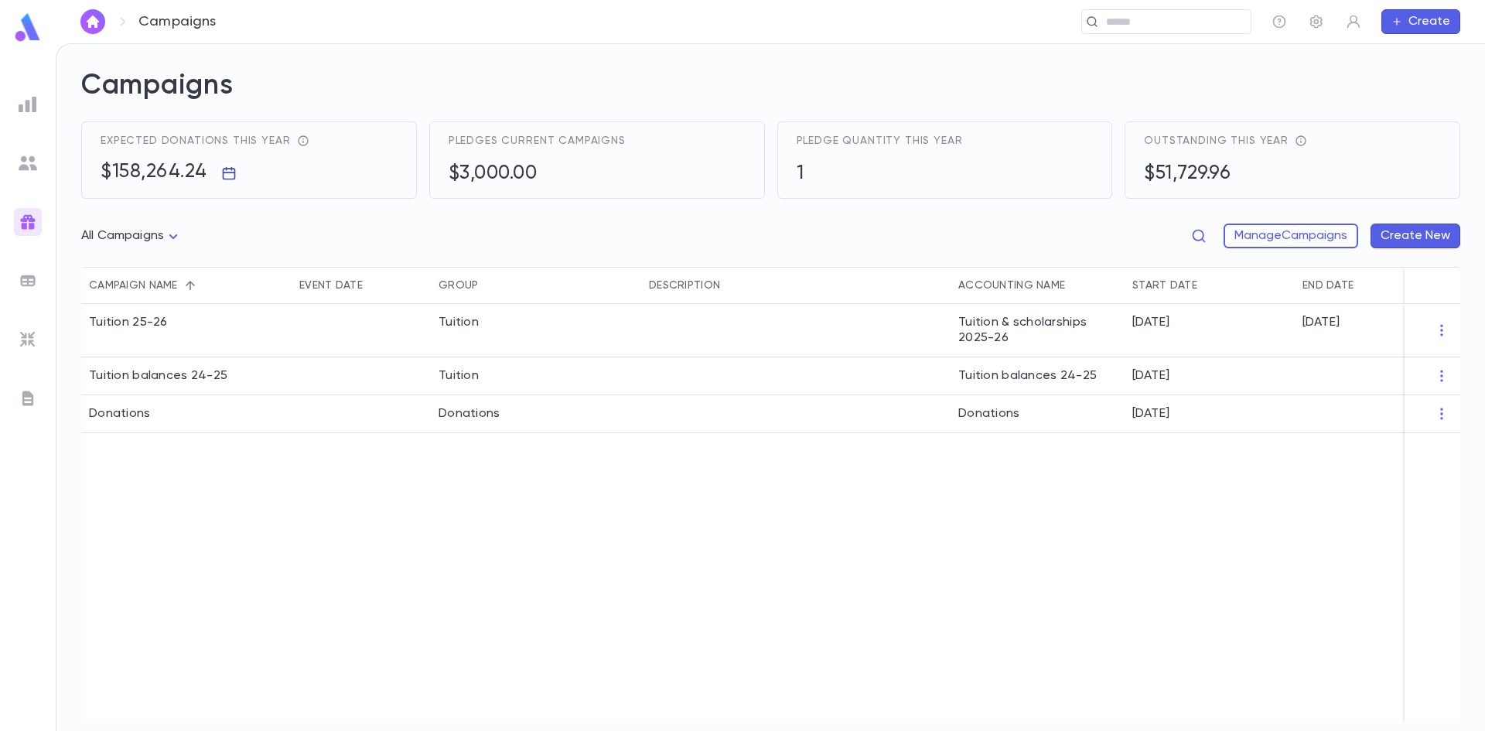
click at [224, 170] on icon "button" at bounding box center [228, 172] width 15 height 15
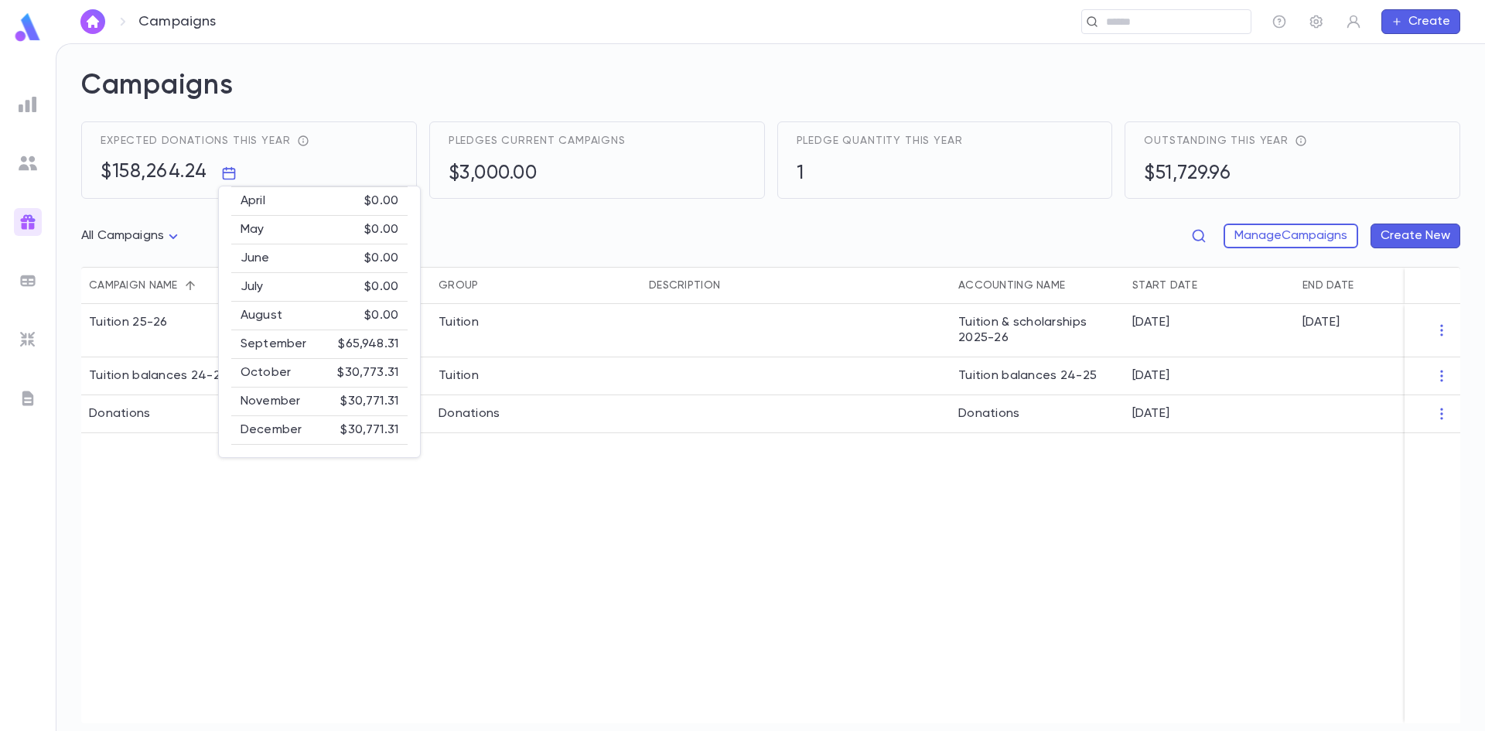
scroll to position [125, 0]
drag, startPoint x: 609, startPoint y: 205, endPoint x: 571, endPoint y: 209, distance: 38.9
click at [609, 205] on div at bounding box center [742, 365] width 1485 height 731
